Goal: Transaction & Acquisition: Purchase product/service

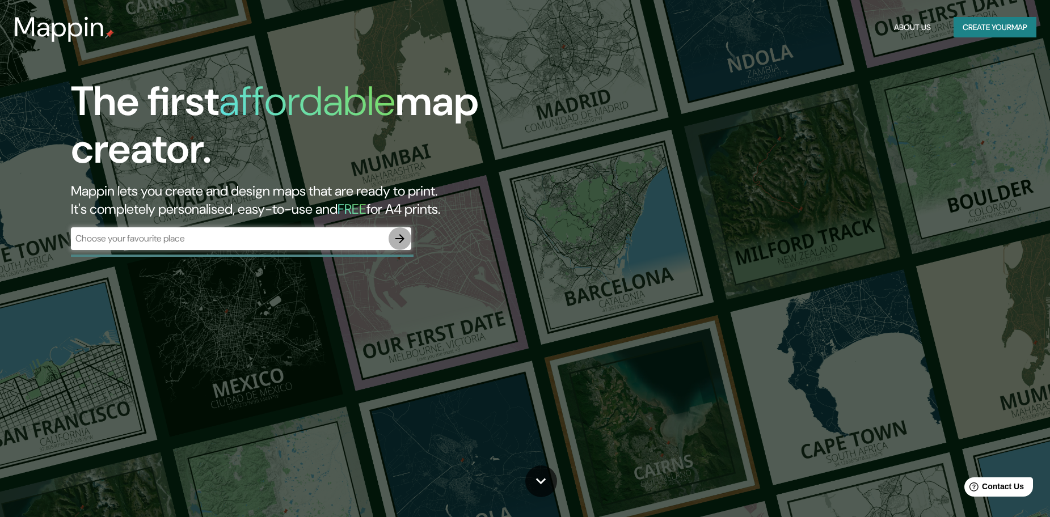
click at [401, 238] on icon "button" at bounding box center [400, 239] width 14 height 14
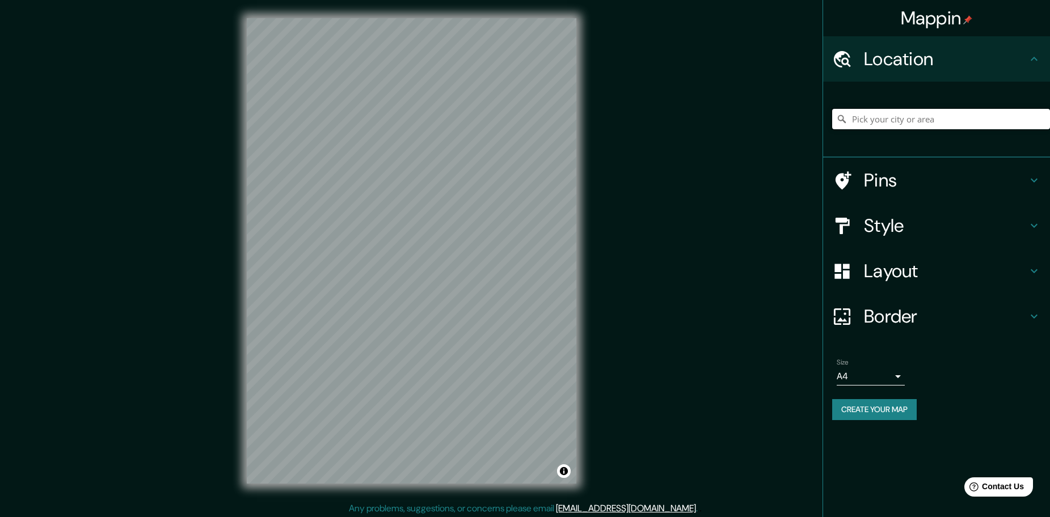
click at [929, 122] on input "Pick your city or area" at bounding box center [941, 119] width 218 height 20
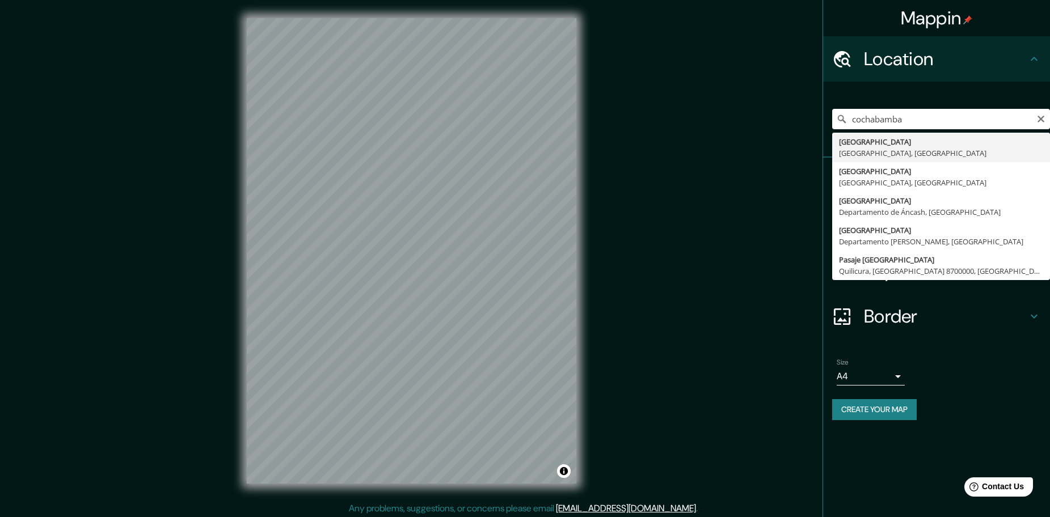
type input "[GEOGRAPHIC_DATA], [GEOGRAPHIC_DATA], [GEOGRAPHIC_DATA]"
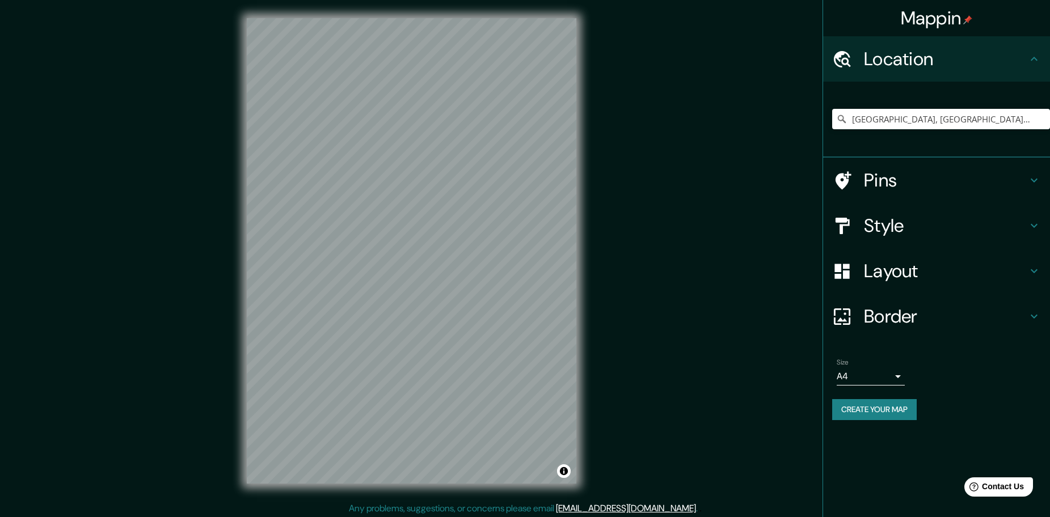
click at [1032, 183] on icon at bounding box center [1034, 181] width 14 height 14
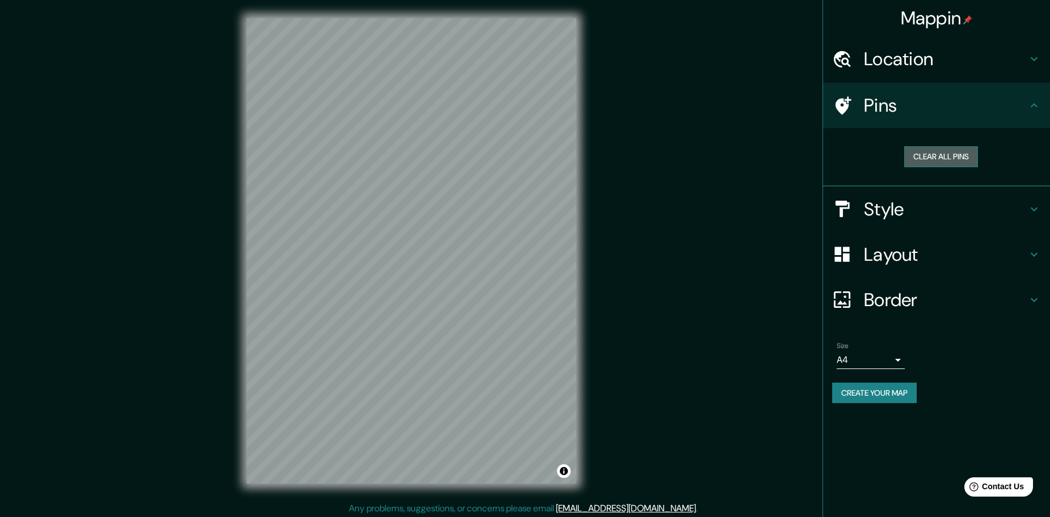
click at [949, 158] on button "Clear all pins" at bounding box center [941, 156] width 74 height 21
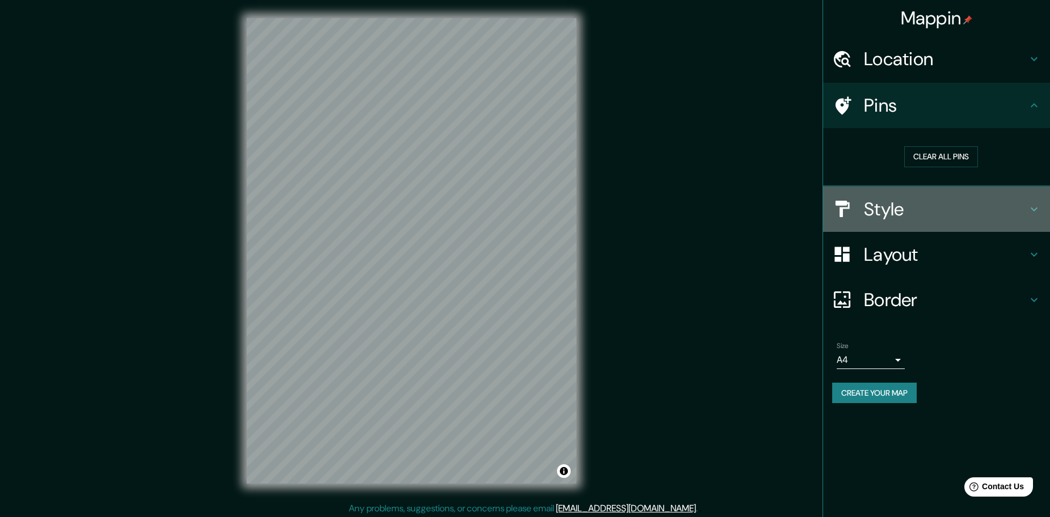
click at [1006, 208] on h4 "Style" at bounding box center [945, 209] width 163 height 23
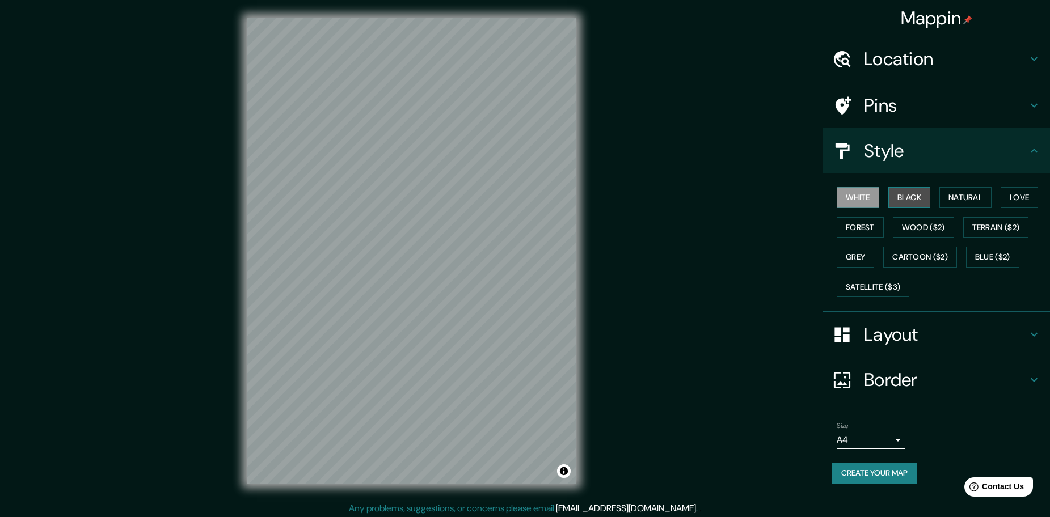
click at [904, 197] on button "Black" at bounding box center [909, 197] width 43 height 21
click at [950, 200] on button "Natural" at bounding box center [965, 197] width 52 height 21
click at [1006, 199] on button "Love" at bounding box center [1019, 197] width 37 height 21
click at [864, 227] on button "Forest" at bounding box center [860, 227] width 47 height 21
click at [911, 227] on button "Wood ($2)" at bounding box center [923, 227] width 61 height 21
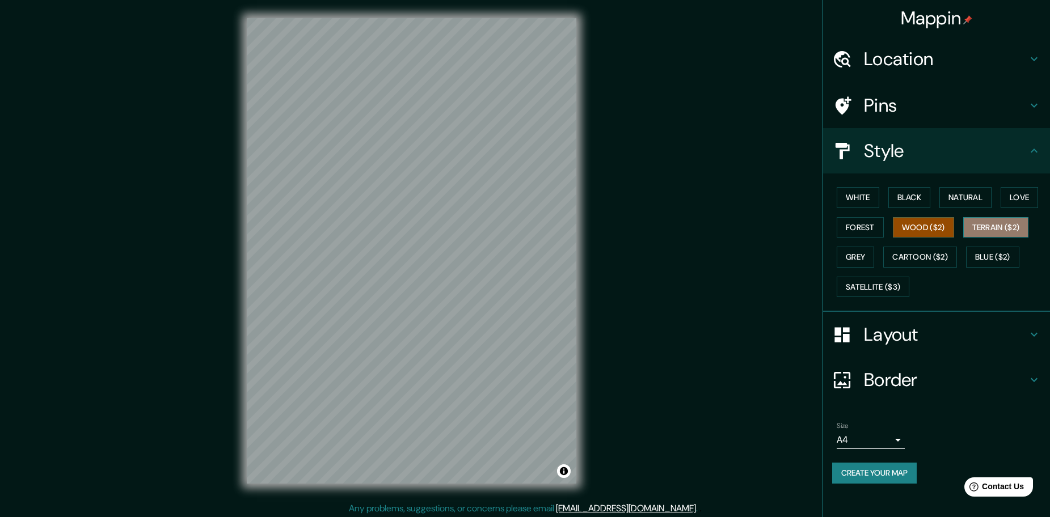
click at [991, 227] on button "Terrain ($2)" at bounding box center [996, 227] width 66 height 21
click at [859, 255] on button "Grey" at bounding box center [855, 257] width 37 height 21
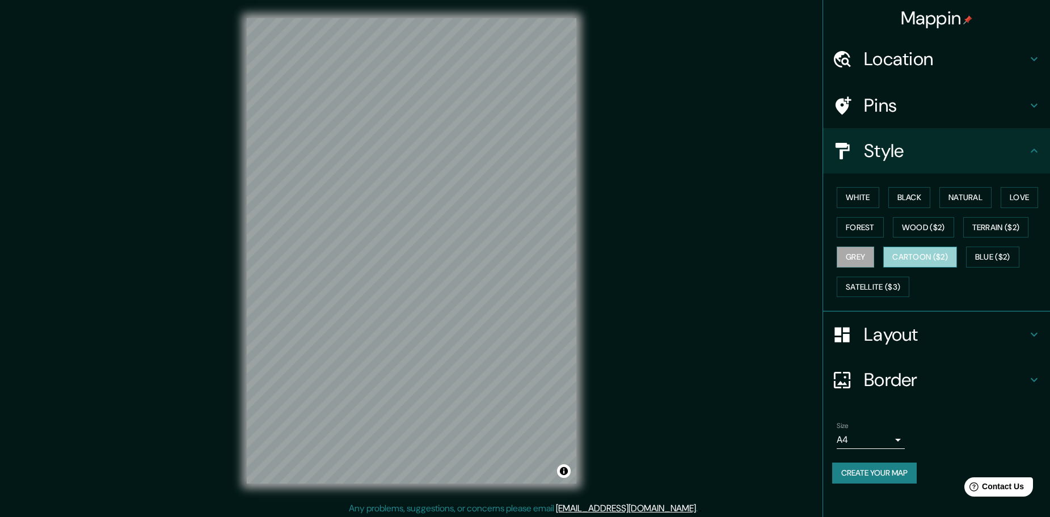
click at [911, 255] on button "Cartoon ($2)" at bounding box center [920, 257] width 74 height 21
click at [988, 254] on button "Blue ($2)" at bounding box center [992, 257] width 53 height 21
click at [891, 276] on div "White Black Natural Love Forest Wood ($2) Terrain ($2) Grey Cartoon ($2) Blue (…" at bounding box center [941, 242] width 218 height 119
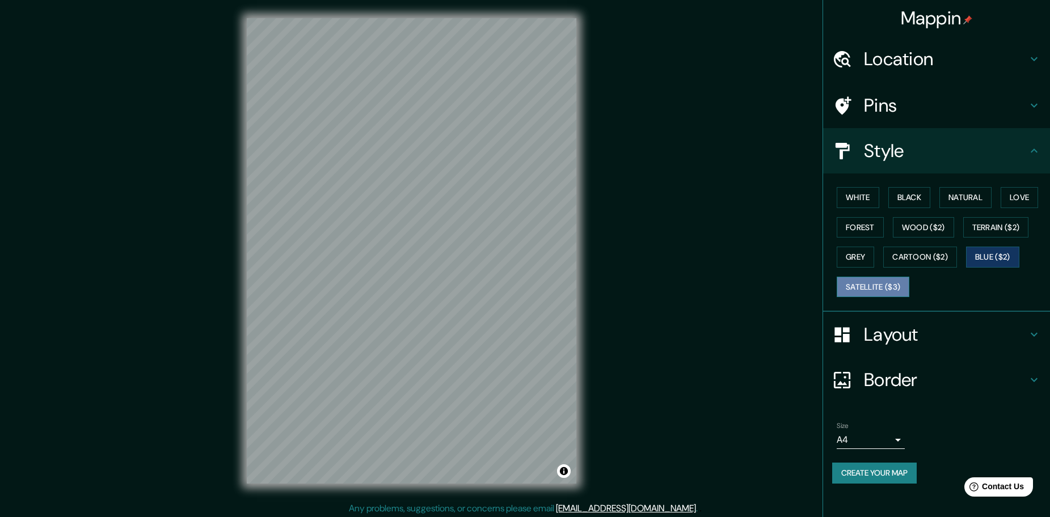
click at [878, 292] on button "Satellite ($3)" at bounding box center [873, 287] width 73 height 21
click at [857, 194] on button "White" at bounding box center [858, 197] width 43 height 21
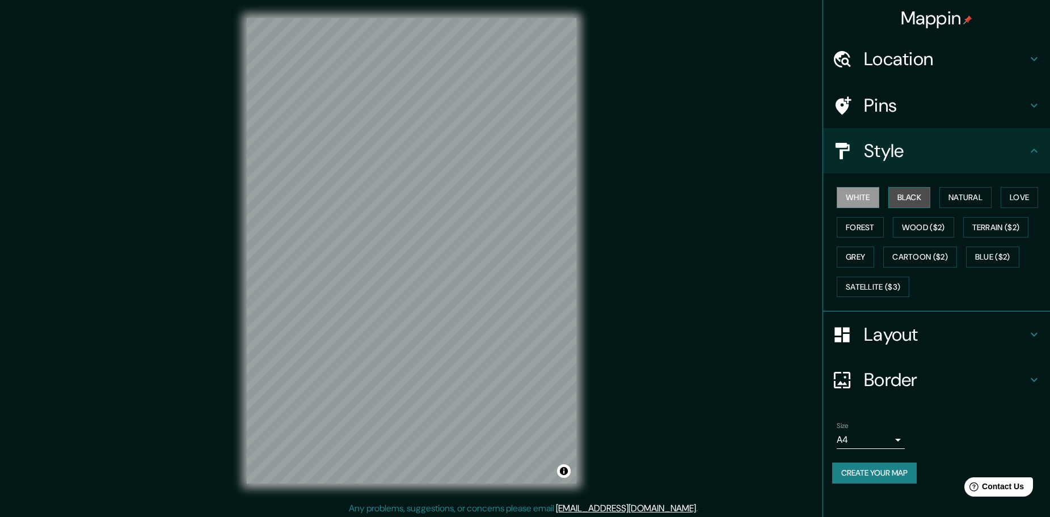
click at [917, 192] on button "Black" at bounding box center [909, 197] width 43 height 21
click at [955, 196] on button "Natural" at bounding box center [965, 197] width 52 height 21
click at [1008, 197] on button "Love" at bounding box center [1019, 197] width 37 height 21
click at [845, 230] on button "Forest" at bounding box center [860, 227] width 47 height 21
click at [908, 232] on button "Wood ($2)" at bounding box center [923, 227] width 61 height 21
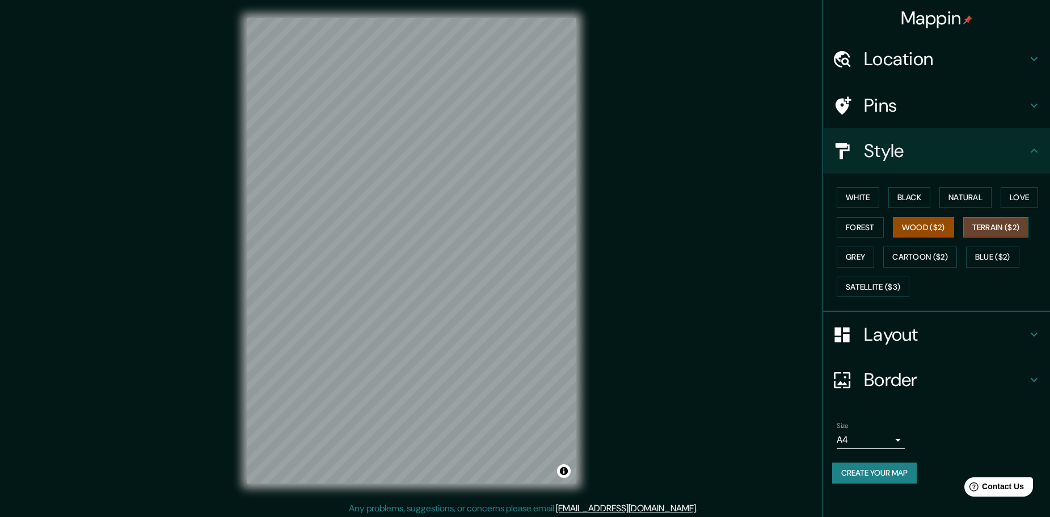
click at [992, 234] on button "Terrain ($2)" at bounding box center [996, 227] width 66 height 21
click at [854, 197] on button "White" at bounding box center [858, 197] width 43 height 21
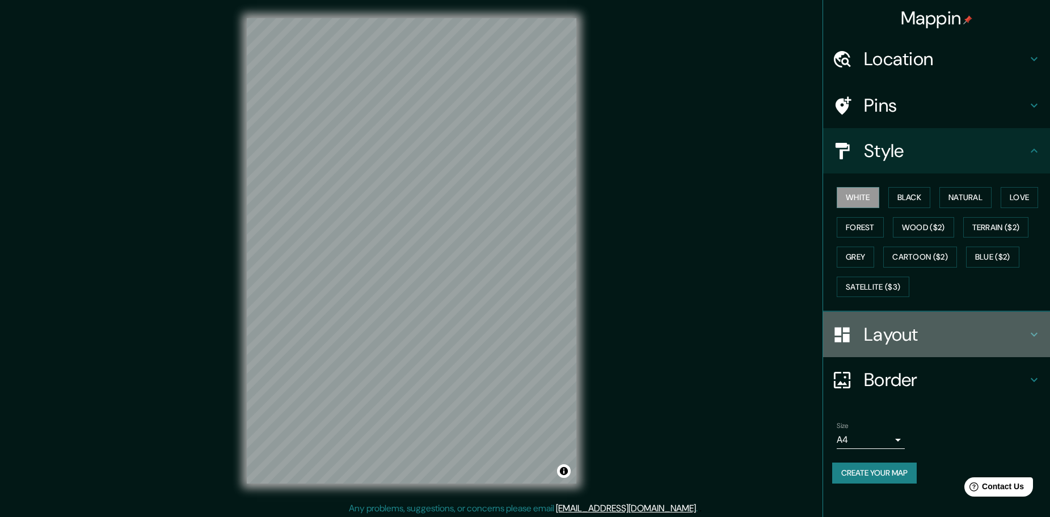
click at [1027, 330] on icon at bounding box center [1034, 335] width 14 height 14
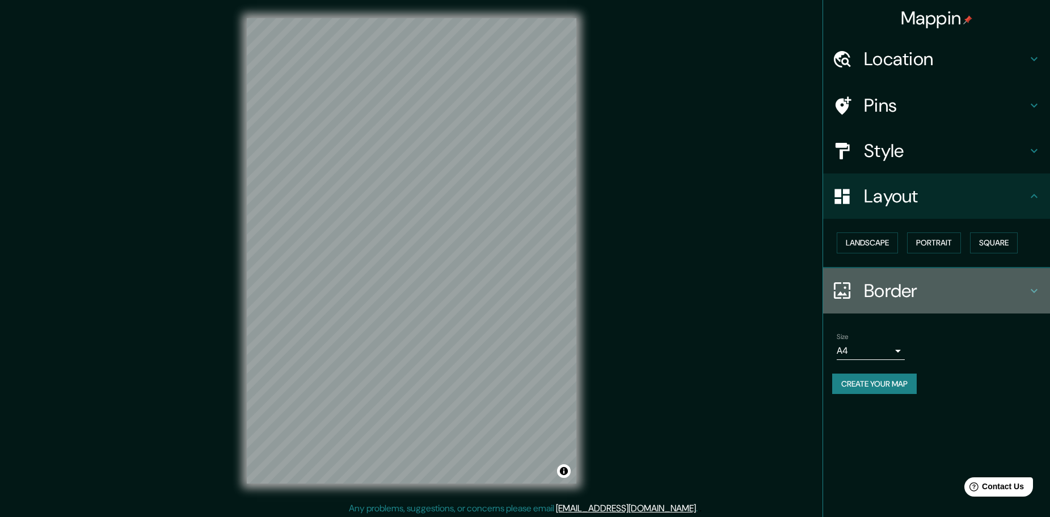
click at [964, 284] on h4 "Border" at bounding box center [945, 291] width 163 height 23
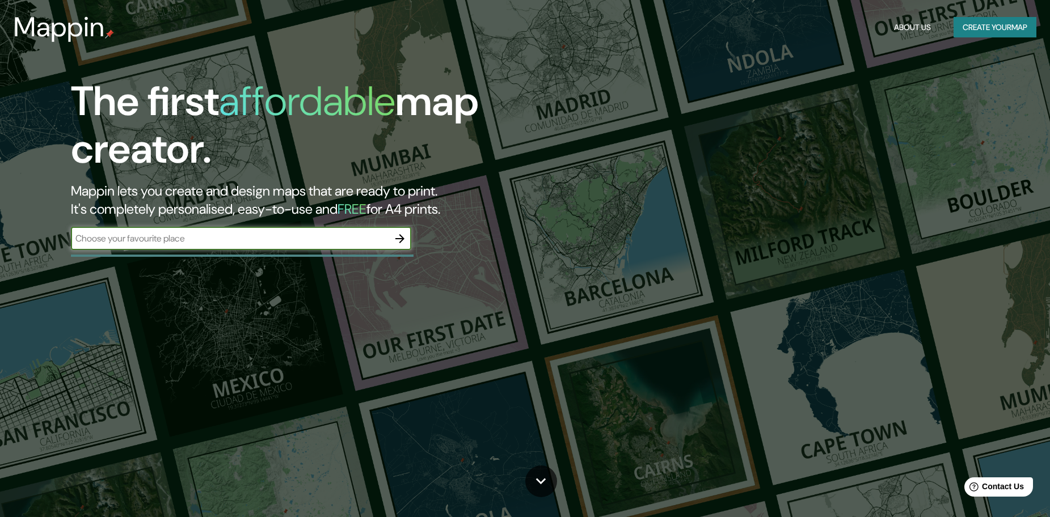
click at [344, 243] on input "text" at bounding box center [230, 238] width 318 height 13
type input "cochabamba"
click at [402, 238] on icon "button" at bounding box center [399, 238] width 9 height 9
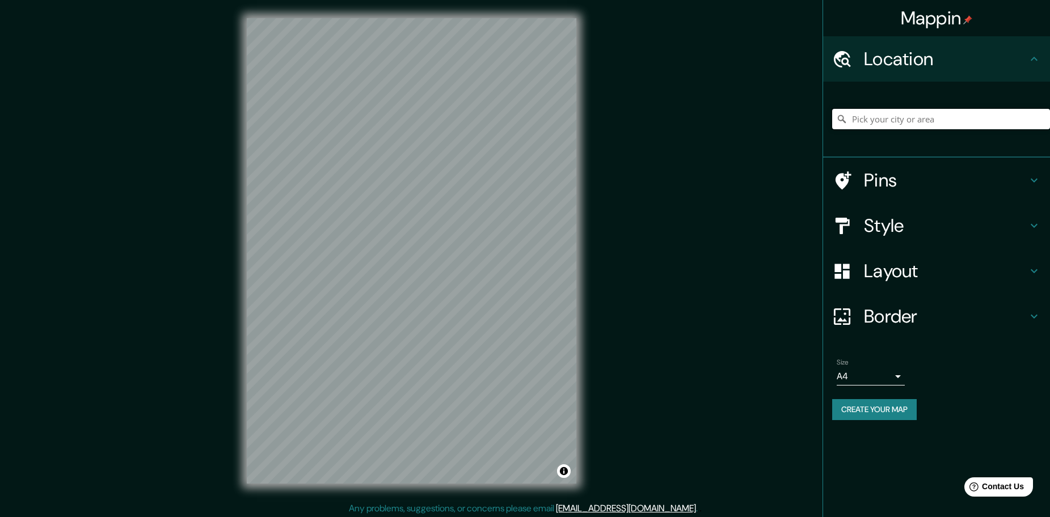
click at [917, 116] on input "Pick your city or area" at bounding box center [941, 119] width 218 height 20
type input "[GEOGRAPHIC_DATA], [GEOGRAPHIC_DATA], [GEOGRAPHIC_DATA]"
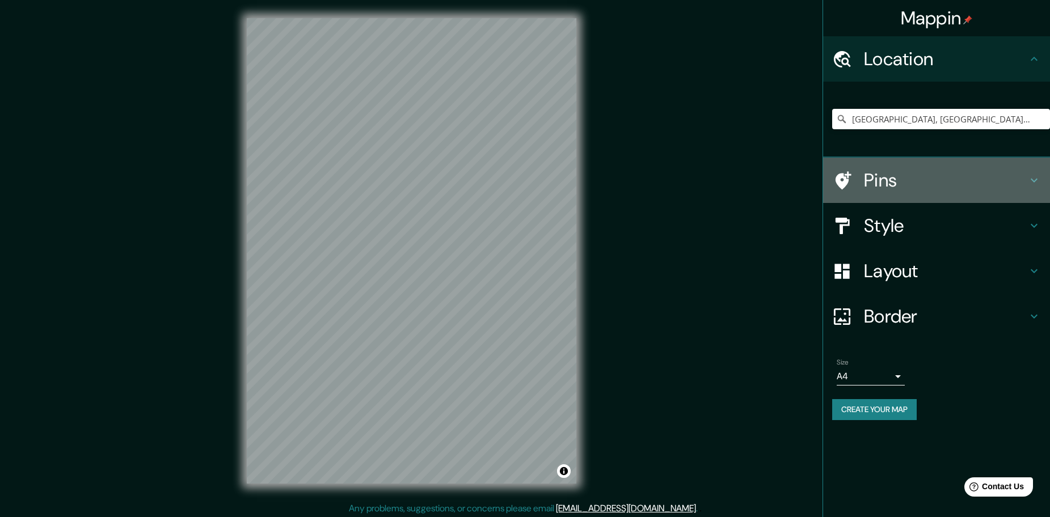
click at [878, 178] on h4 "Pins" at bounding box center [945, 180] width 163 height 23
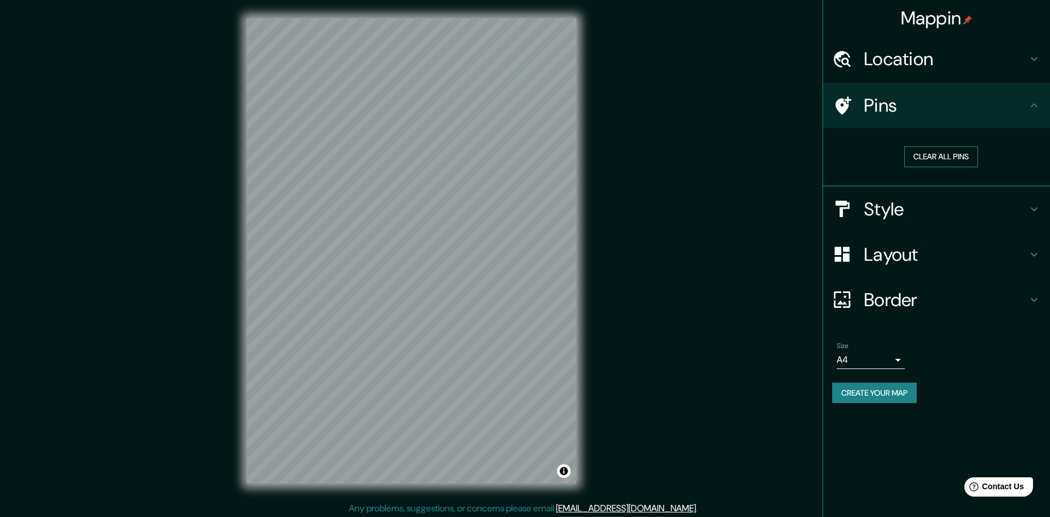
click at [937, 159] on button "Clear all pins" at bounding box center [941, 156] width 74 height 21
click at [917, 213] on h4 "Style" at bounding box center [945, 209] width 163 height 23
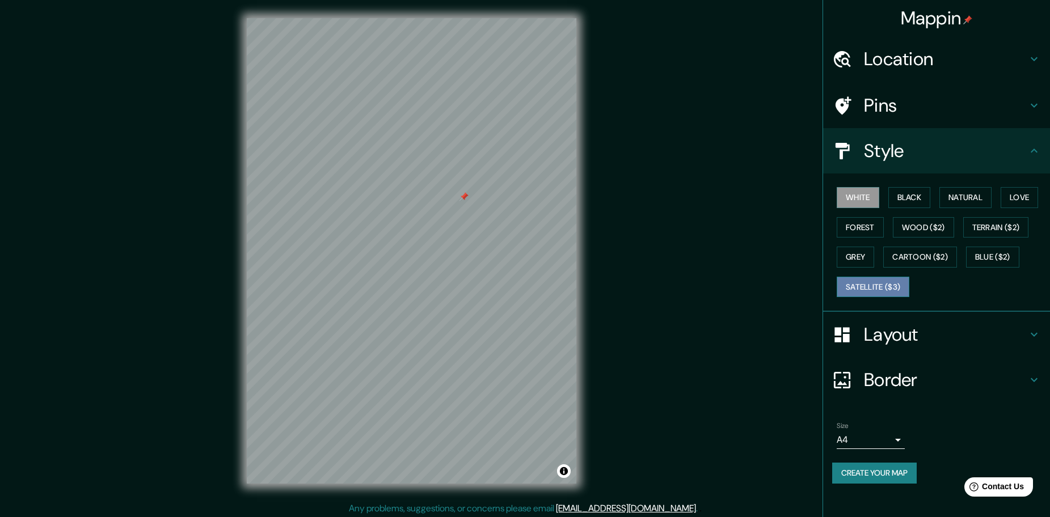
click at [869, 284] on button "Satellite ($3)" at bounding box center [873, 287] width 73 height 21
click at [844, 194] on button "White" at bounding box center [858, 197] width 43 height 21
click at [916, 206] on button "Black" at bounding box center [909, 197] width 43 height 21
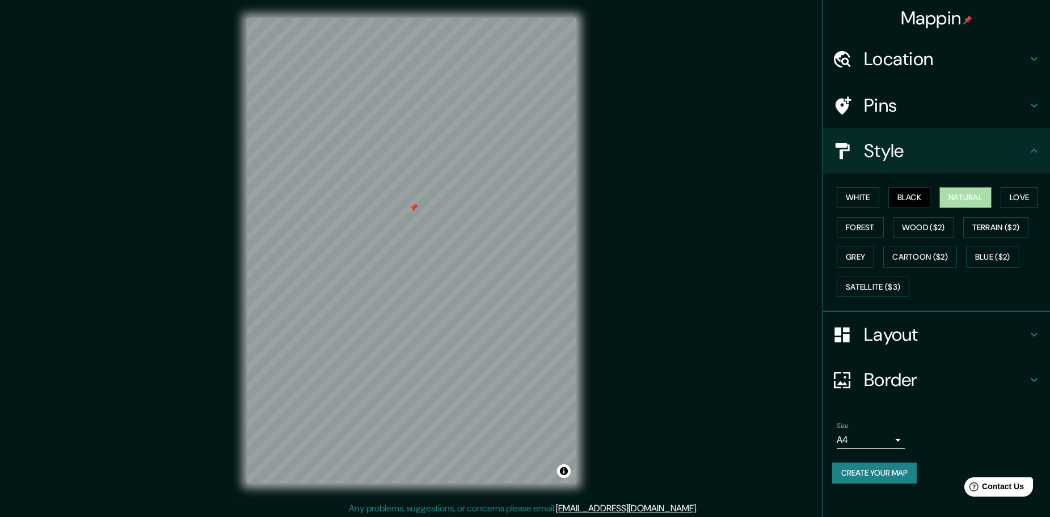
click at [957, 199] on button "Natural" at bounding box center [965, 197] width 52 height 21
click at [1027, 196] on button "Love" at bounding box center [1019, 197] width 37 height 21
click at [862, 233] on button "Forest" at bounding box center [860, 227] width 47 height 21
click at [915, 230] on button "Wood ($2)" at bounding box center [923, 227] width 61 height 21
click at [867, 229] on button "Forest" at bounding box center [860, 227] width 47 height 21
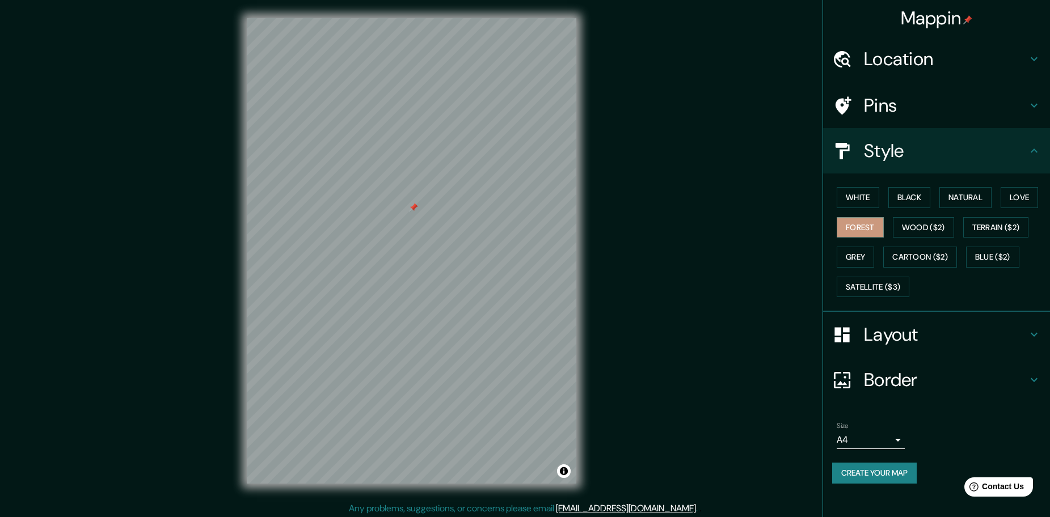
click at [903, 332] on h4 "Layout" at bounding box center [945, 334] width 163 height 23
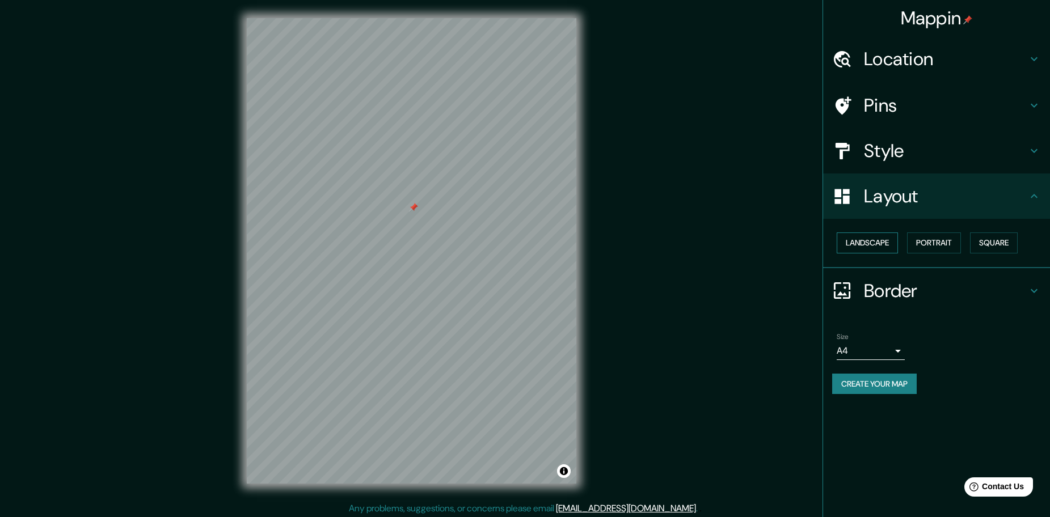
click at [867, 239] on button "Landscape" at bounding box center [867, 243] width 61 height 21
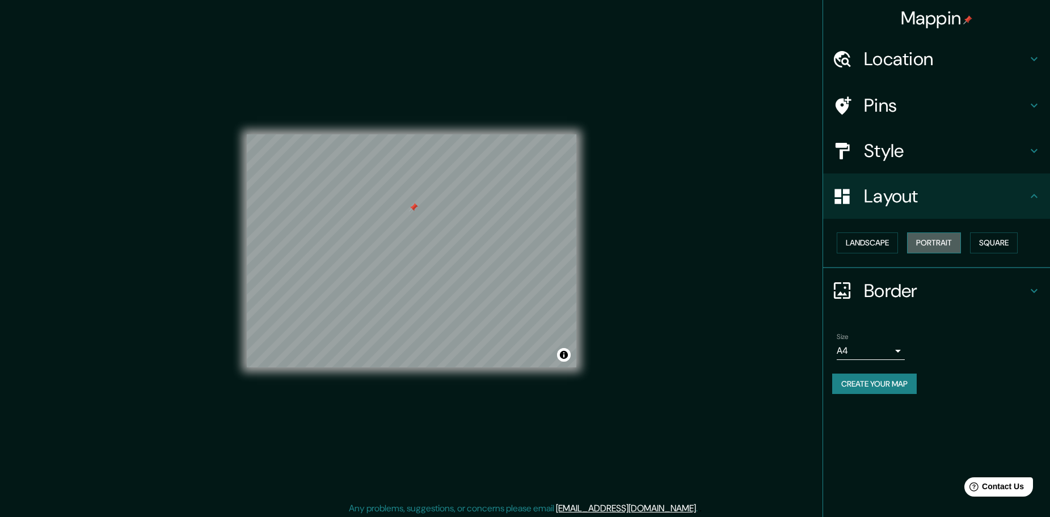
click at [921, 246] on button "Portrait" at bounding box center [934, 243] width 54 height 21
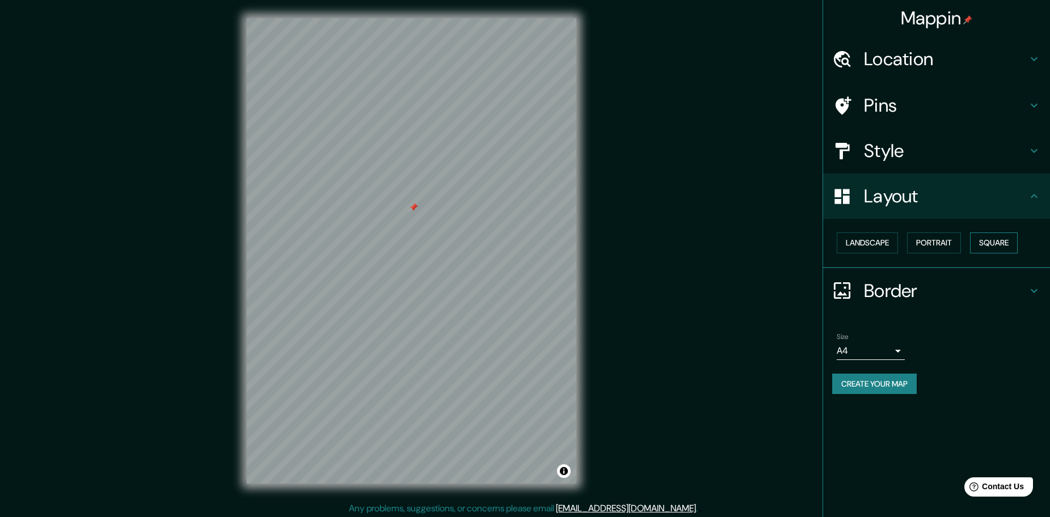
click at [995, 251] on button "Square" at bounding box center [994, 243] width 48 height 21
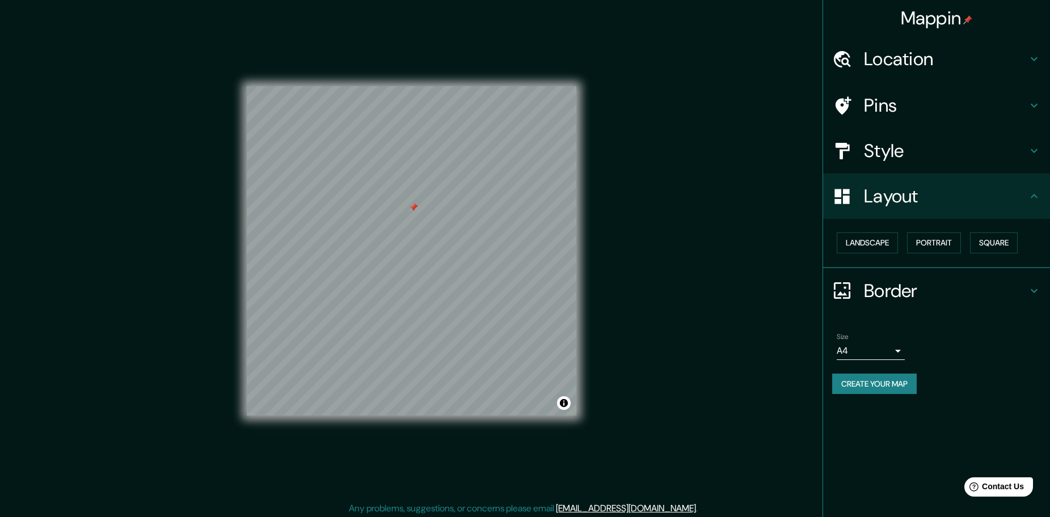
click at [921, 290] on h4 "Border" at bounding box center [945, 291] width 163 height 23
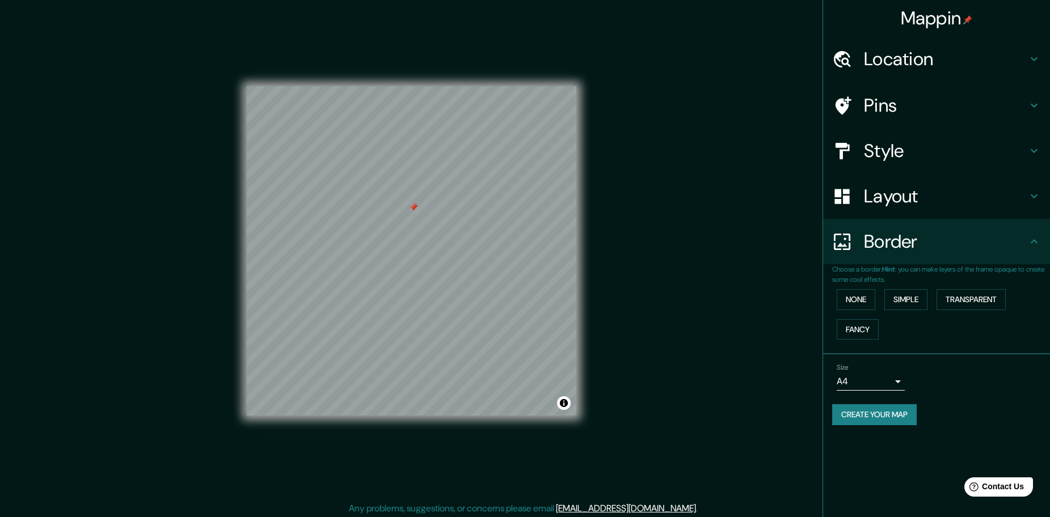
drag, startPoint x: 854, startPoint y: 300, endPoint x: 879, endPoint y: 297, distance: 24.6
click at [854, 299] on button "None" at bounding box center [856, 299] width 39 height 21
drag, startPoint x: 909, startPoint y: 295, endPoint x: 969, endPoint y: 295, distance: 59.6
click at [911, 295] on button "Simple" at bounding box center [905, 299] width 43 height 21
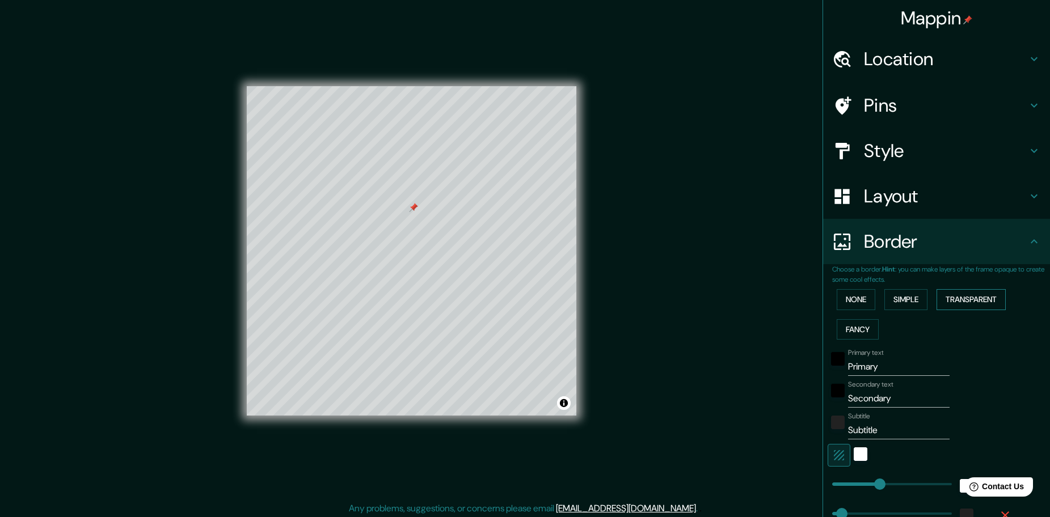
click at [973, 295] on button "Transparent" at bounding box center [971, 299] width 69 height 21
click at [846, 323] on button "Fancy" at bounding box center [858, 329] width 42 height 21
